Goal: Transaction & Acquisition: Obtain resource

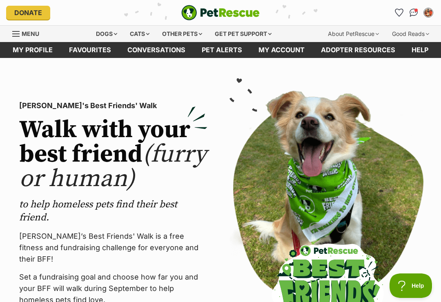
click at [104, 32] on div "Dogs" at bounding box center [106, 34] width 33 height 16
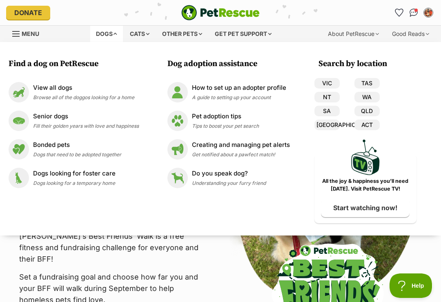
click at [78, 93] on div "View all dogs Browse all of the doggos looking for a home" at bounding box center [83, 92] width 101 height 18
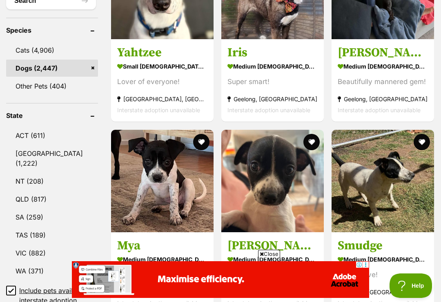
scroll to position [396, 0]
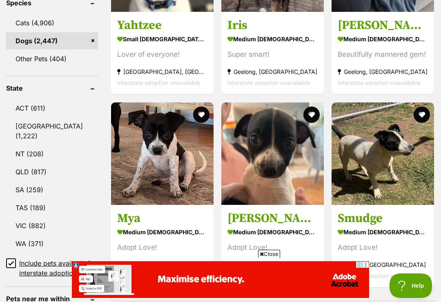
click at [23, 163] on link "QLD (817)" at bounding box center [52, 171] width 92 height 17
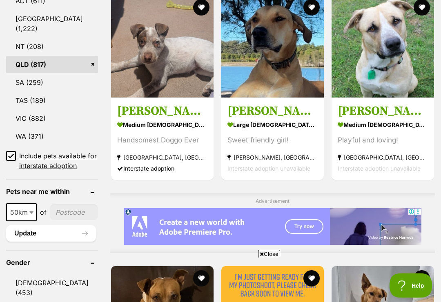
scroll to position [516, 0]
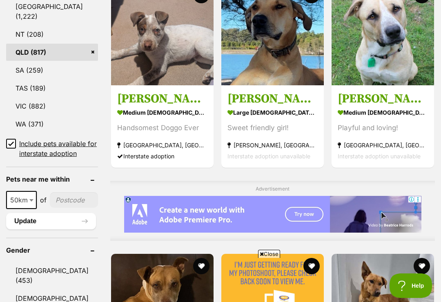
click at [21, 195] on span "50km" at bounding box center [21, 199] width 29 height 11
select select "250"
click at [20, 219] on button "Update" at bounding box center [51, 221] width 90 height 16
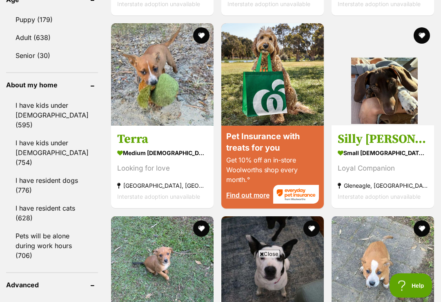
scroll to position [920, 0]
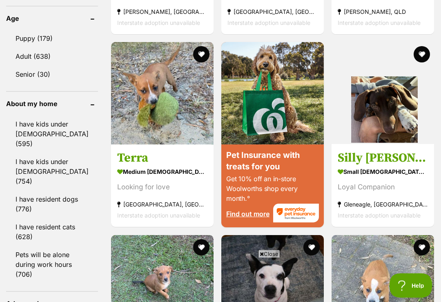
click at [22, 191] on link "I have resident dogs (776)" at bounding box center [52, 204] width 92 height 27
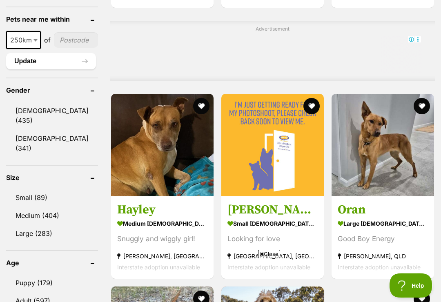
scroll to position [676, 0]
click at [22, 189] on link "Small (89)" at bounding box center [52, 197] width 92 height 17
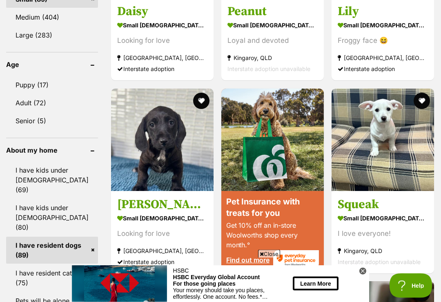
scroll to position [876, 0]
click at [21, 237] on link "I have resident dogs (89)" at bounding box center [52, 250] width 92 height 27
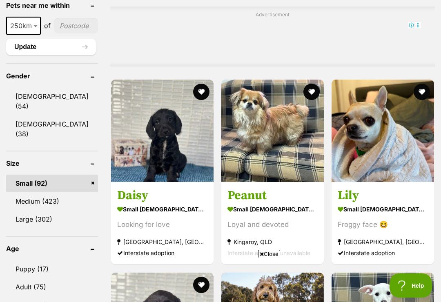
scroll to position [690, 0]
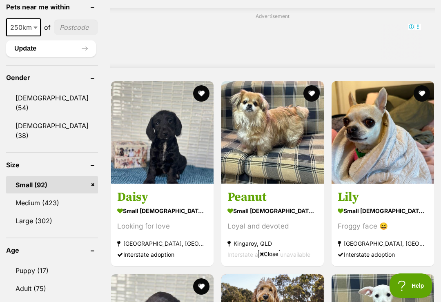
click at [111, 142] on img at bounding box center [162, 132] width 102 height 102
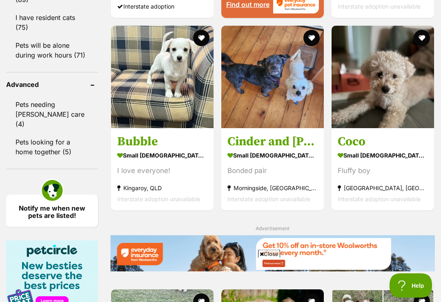
scroll to position [1132, 0]
click at [275, 89] on img at bounding box center [272, 77] width 102 height 102
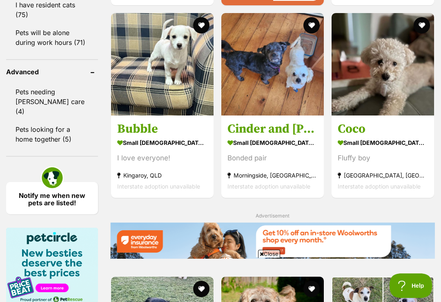
click at [400, 115] on img at bounding box center [382, 64] width 102 height 102
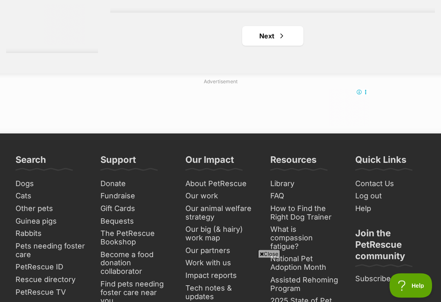
scroll to position [1859, 0]
click at [277, 41] on span "Next page" at bounding box center [281, 36] width 8 height 10
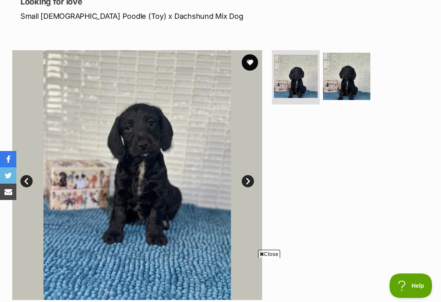
scroll to position [89, 0]
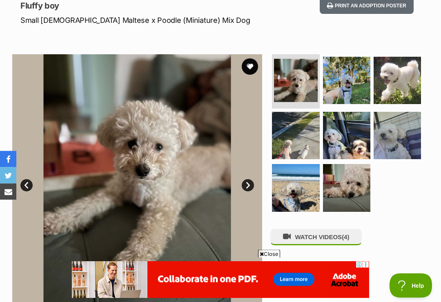
scroll to position [116, 0]
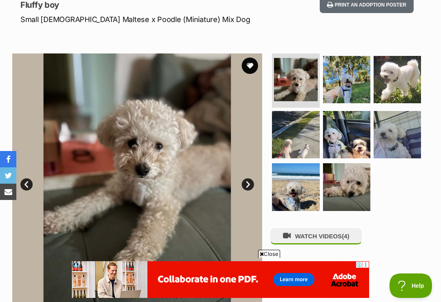
click at [248, 184] on link "Next" at bounding box center [248, 184] width 12 height 12
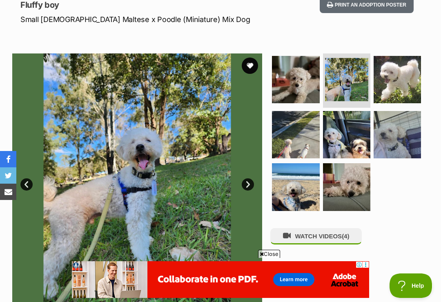
click at [248, 182] on link "Next" at bounding box center [248, 184] width 12 height 12
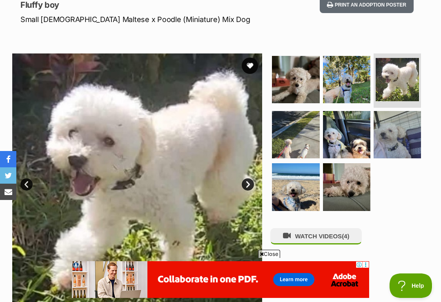
click at [243, 180] on link "Next" at bounding box center [248, 184] width 12 height 12
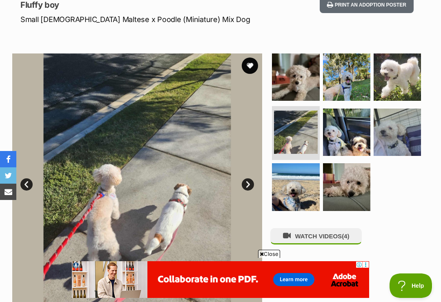
click at [244, 182] on link "Next" at bounding box center [248, 184] width 12 height 12
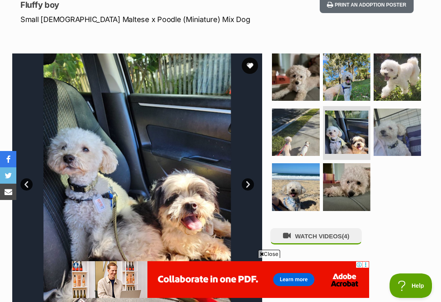
click at [242, 182] on link "Next" at bounding box center [248, 184] width 12 height 12
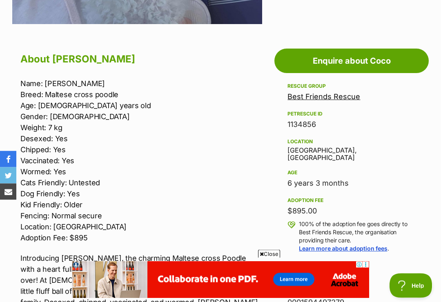
scroll to position [388, 0]
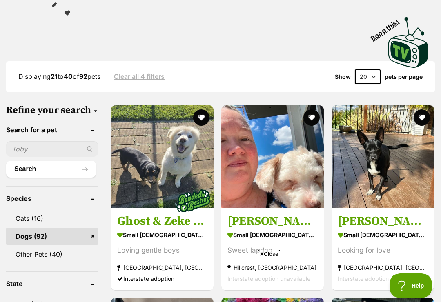
click at [258, 154] on img at bounding box center [272, 156] width 102 height 102
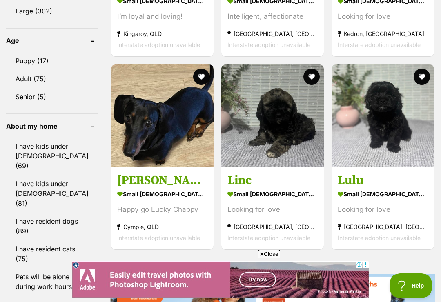
scroll to position [904, 0]
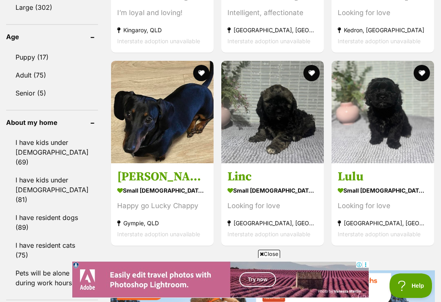
click at [384, 141] on img at bounding box center [382, 112] width 102 height 102
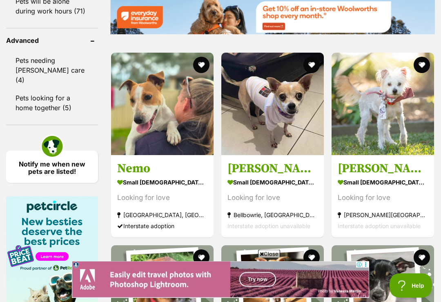
scroll to position [1187, 0]
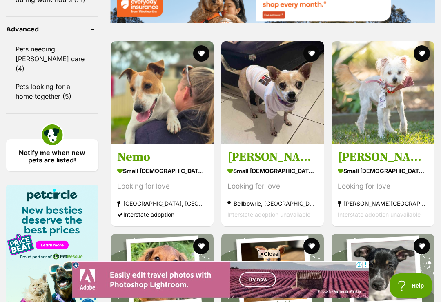
click at [387, 130] on img at bounding box center [382, 92] width 102 height 102
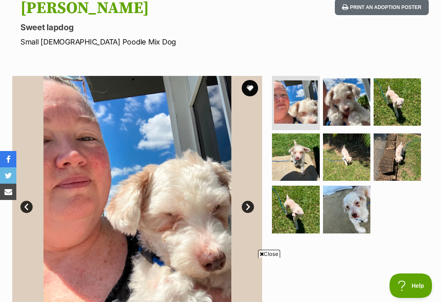
scroll to position [93, 0]
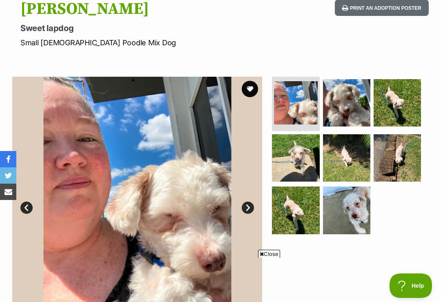
click at [311, 161] on img at bounding box center [295, 157] width 47 height 47
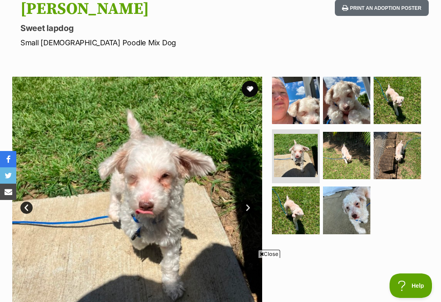
click at [341, 155] on img at bounding box center [346, 155] width 47 height 47
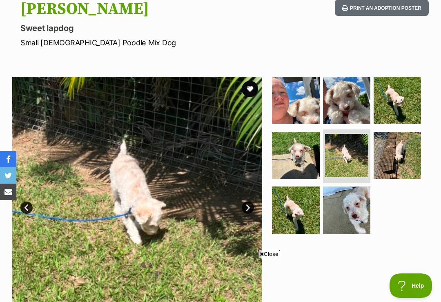
click at [400, 148] on img at bounding box center [396, 155] width 47 height 47
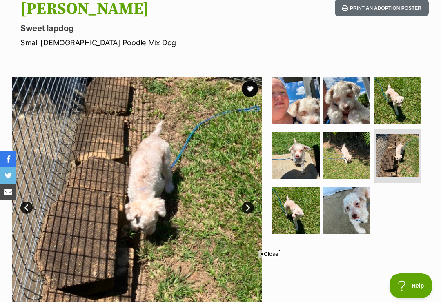
click at [351, 207] on img at bounding box center [346, 209] width 47 height 47
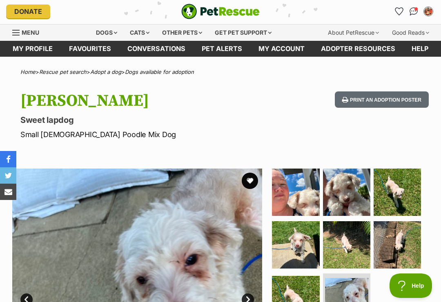
scroll to position [0, 0]
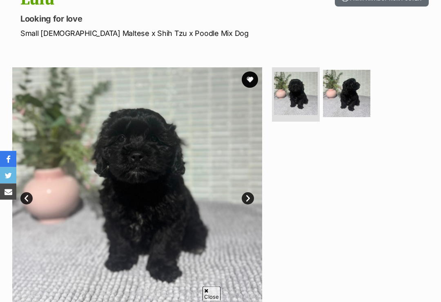
scroll to position [102, 0]
click at [356, 106] on img at bounding box center [346, 93] width 47 height 47
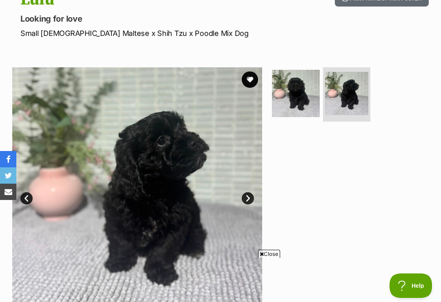
scroll to position [0, 0]
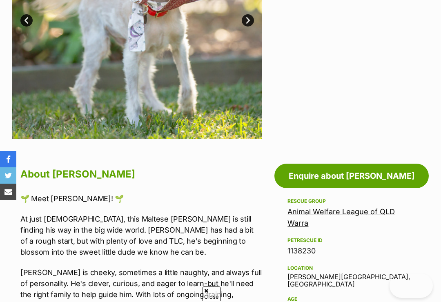
scroll to position [351, 0]
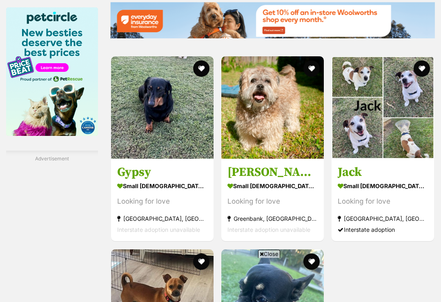
scroll to position [1396, 0]
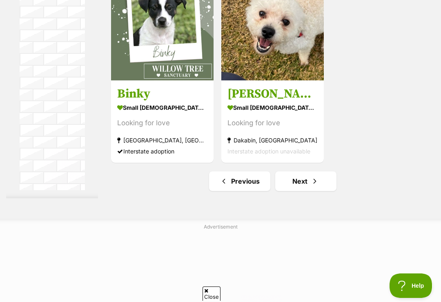
click at [311, 186] on span "Next page" at bounding box center [315, 181] width 8 height 10
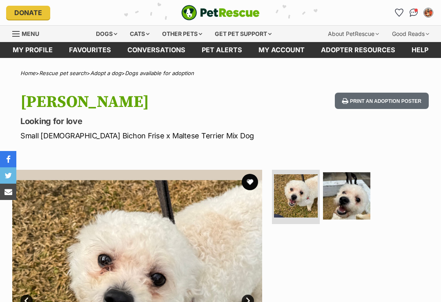
click at [348, 172] on img at bounding box center [346, 195] width 47 height 47
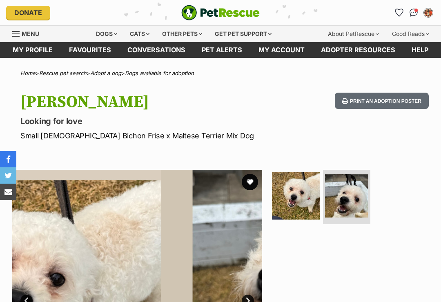
click at [310, 172] on img at bounding box center [295, 195] width 47 height 47
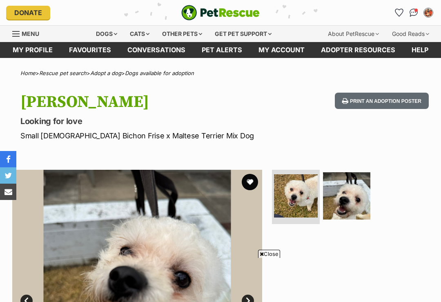
scroll to position [97, 0]
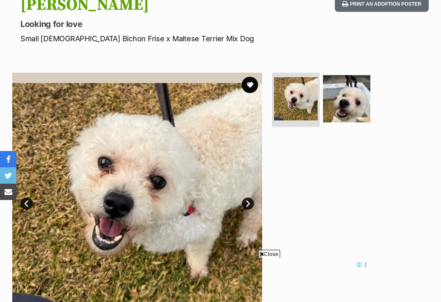
click at [358, 107] on img at bounding box center [346, 98] width 47 height 47
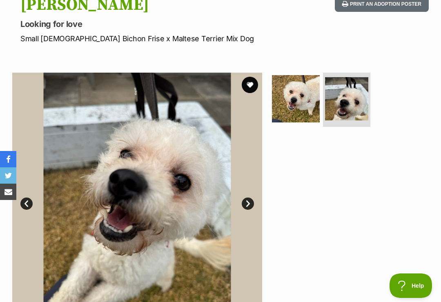
scroll to position [0, 0]
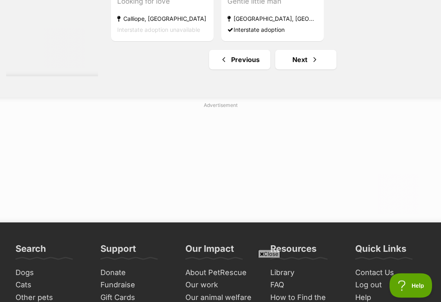
scroll to position [1923, 0]
click at [294, 69] on link "Next" at bounding box center [305, 60] width 61 height 20
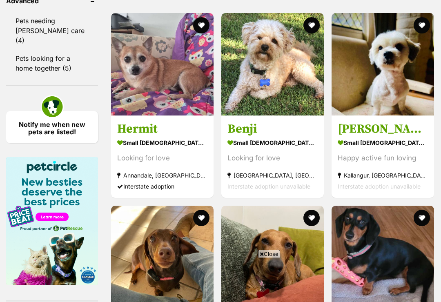
scroll to position [1218, 0]
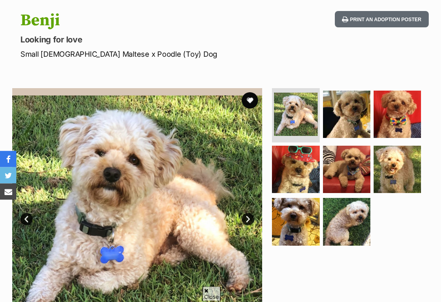
scroll to position [84, 0]
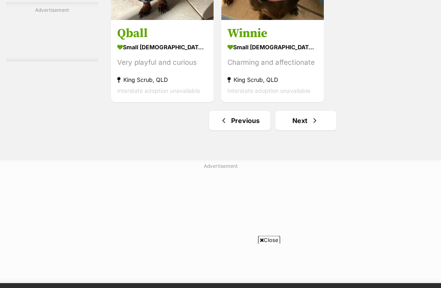
scroll to position [1804, 0]
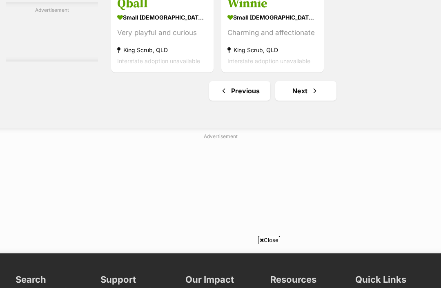
click at [307, 101] on link "Next" at bounding box center [305, 91] width 61 height 20
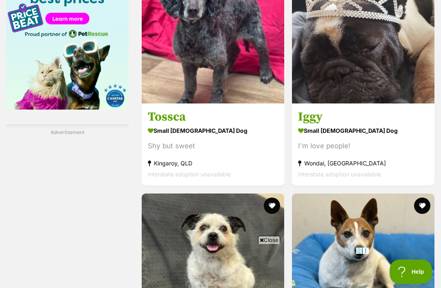
scroll to position [1317, 0]
